Goal: Information Seeking & Learning: Compare options

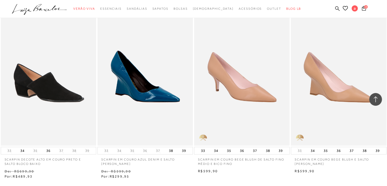
scroll to position [2593, 0]
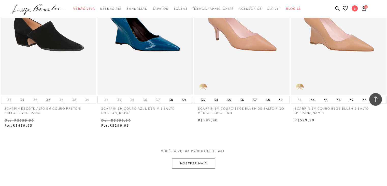
click at [197, 160] on button "MOSTRAR MAIS" at bounding box center [193, 163] width 43 height 10
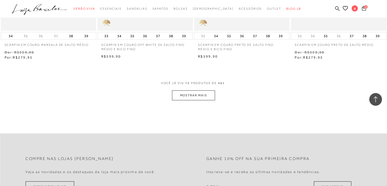
scroll to position [3204, 0]
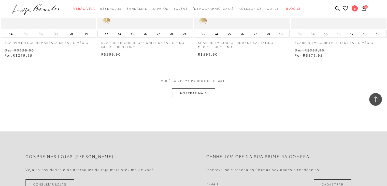
click at [185, 90] on button "MOSTRAR MAIS" at bounding box center [193, 93] width 43 height 10
click at [363, 7] on icon at bounding box center [364, 8] width 4 height 5
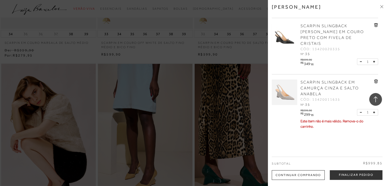
scroll to position [51, 0]
click at [373, 58] on button at bounding box center [373, 61] width 4 height 6
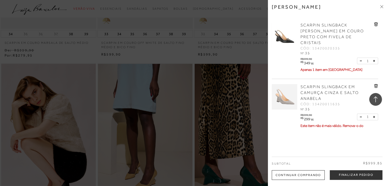
click at [330, 85] on span "SCARPIN SLINGBACK EM CAMURÇA CINZA E SALTO ANABELA" at bounding box center [329, 92] width 58 height 16
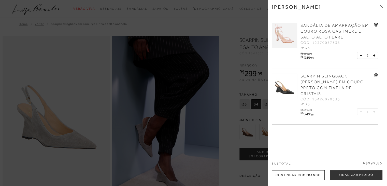
click at [229, 57] on div at bounding box center [193, 93] width 387 height 186
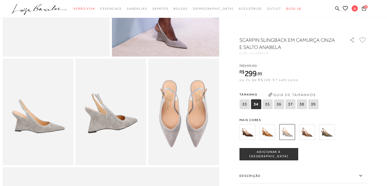
scroll to position [153, 0]
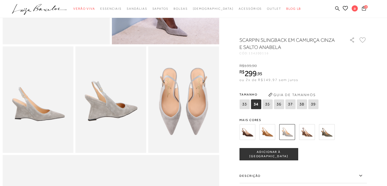
click at [365, 6] on span "3" at bounding box center [366, 7] width 4 height 4
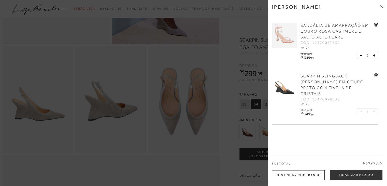
click at [285, 40] on img at bounding box center [284, 35] width 25 height 25
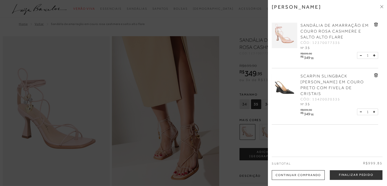
click at [372, 57] on button at bounding box center [373, 55] width 4 height 6
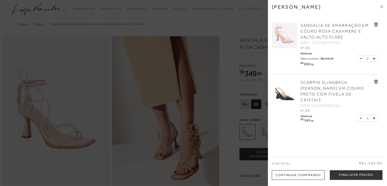
click at [371, 57] on button at bounding box center [373, 58] width 4 height 6
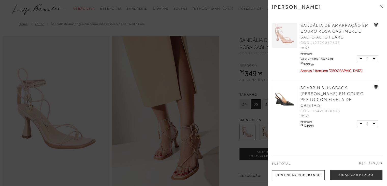
click at [360, 61] on button at bounding box center [362, 58] width 4 height 5
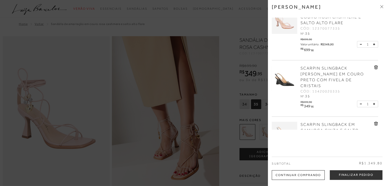
scroll to position [25, 0]
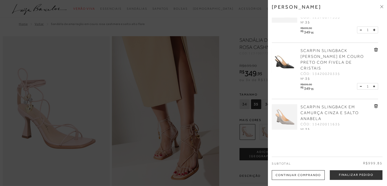
click at [373, 85] on icon at bounding box center [374, 86] width 2 height 2
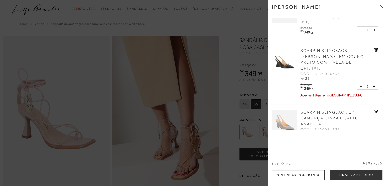
scroll to position [56, 0]
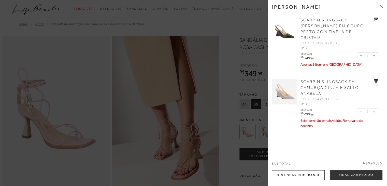
click at [337, 79] on span "SCARPIN SLINGBACK EM CAMURÇA CINZA E SALTO ANABELA" at bounding box center [329, 87] width 58 height 16
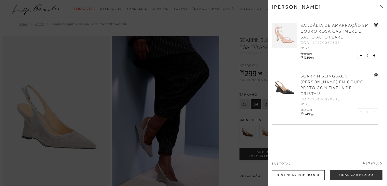
click at [239, 107] on div at bounding box center [193, 93] width 387 height 186
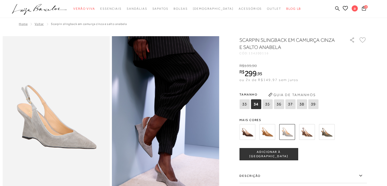
click at [269, 135] on img at bounding box center [267, 132] width 16 height 16
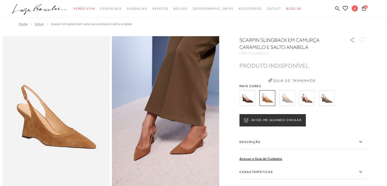
click at [305, 99] on img at bounding box center [307, 98] width 16 height 16
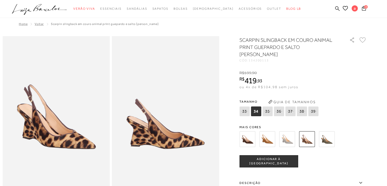
click at [325, 133] on img at bounding box center [327, 139] width 16 height 16
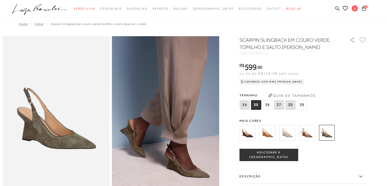
click at [251, 136] on img at bounding box center [247, 133] width 16 height 16
